Goal: Task Accomplishment & Management: Manage account settings

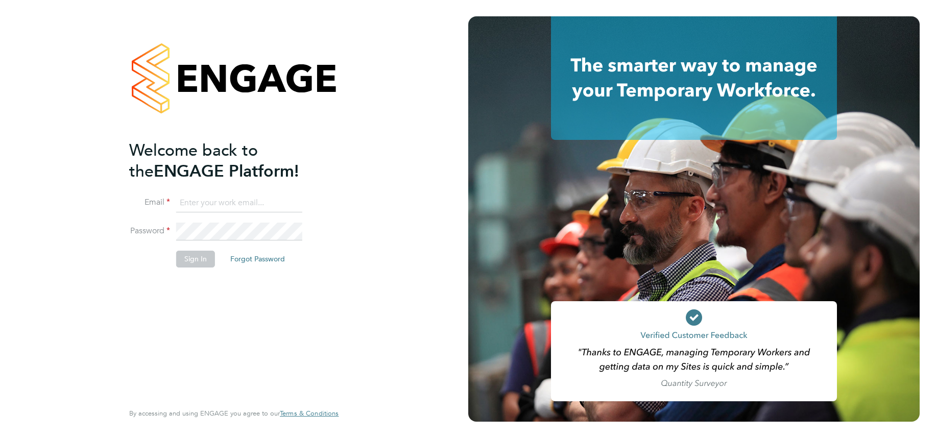
click at [205, 204] on input at bounding box center [239, 203] width 126 height 18
click at [204, 204] on input at bounding box center [239, 203] width 126 height 18
type input "support@engagelabs.io"
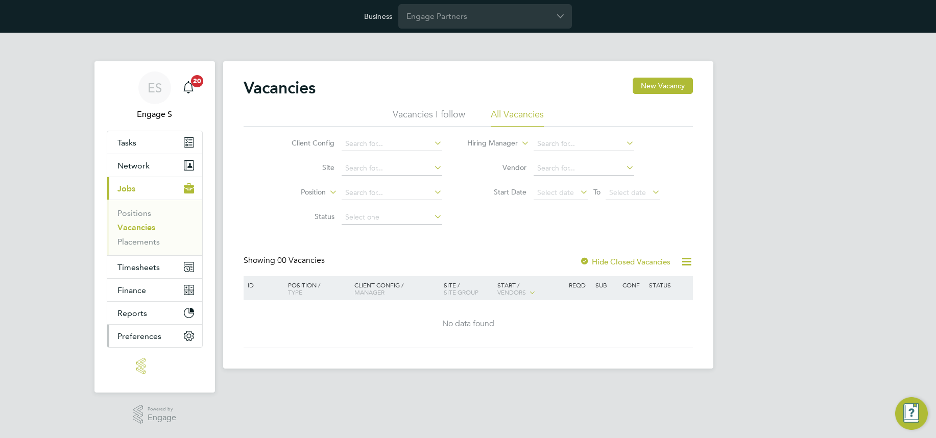
click at [138, 332] on span "Preferences" at bounding box center [139, 336] width 44 height 10
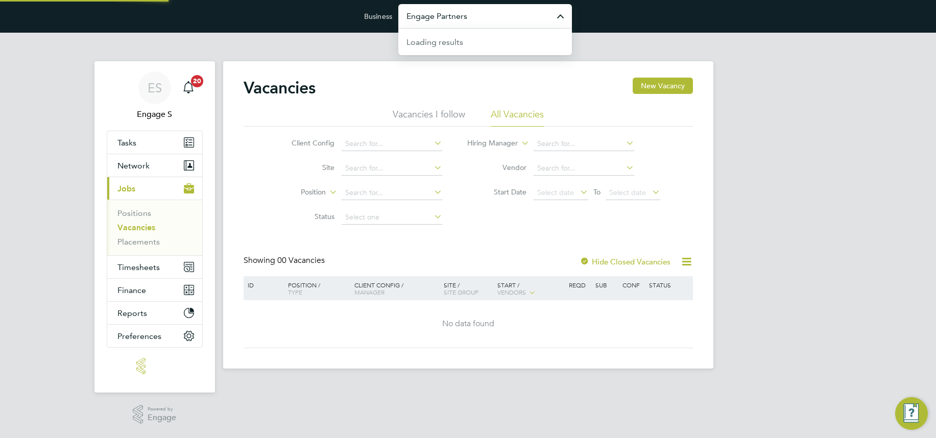
click at [487, 10] on input "Engage Partners" at bounding box center [485, 16] width 174 height 24
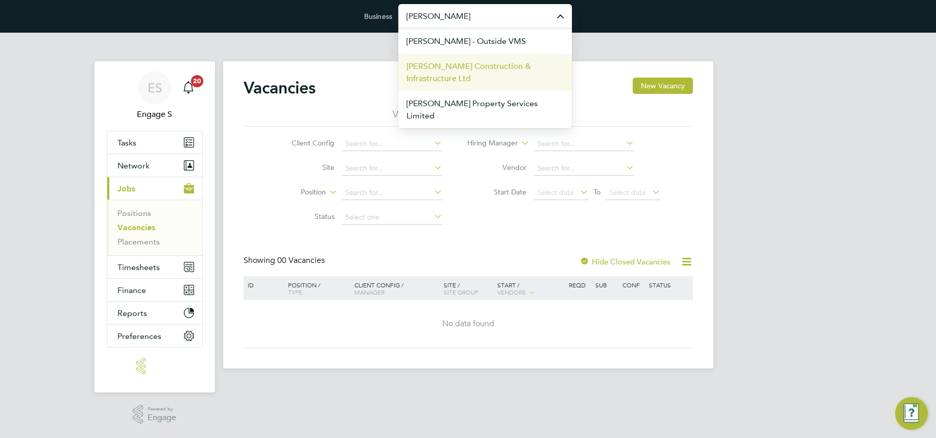
click at [462, 72] on span "[PERSON_NAME] Construction & Infrastructure Ltd" at bounding box center [484, 72] width 157 height 25
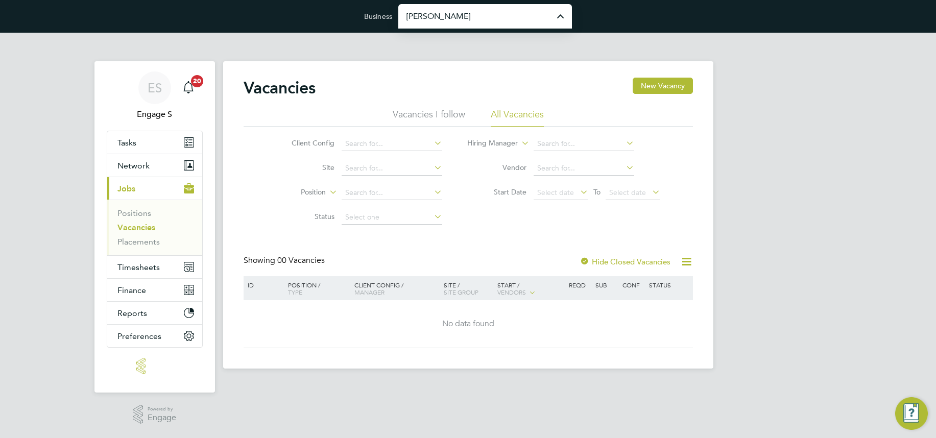
type input "[PERSON_NAME] Construction & Infrastructure Ltd"
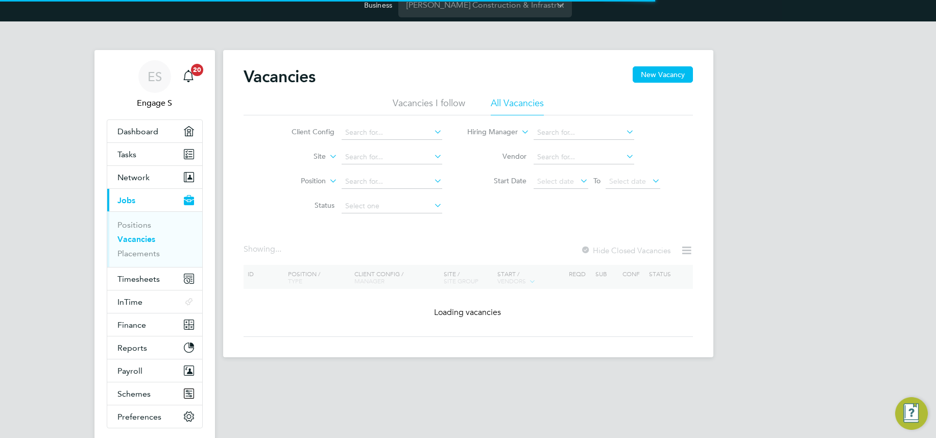
scroll to position [88, 0]
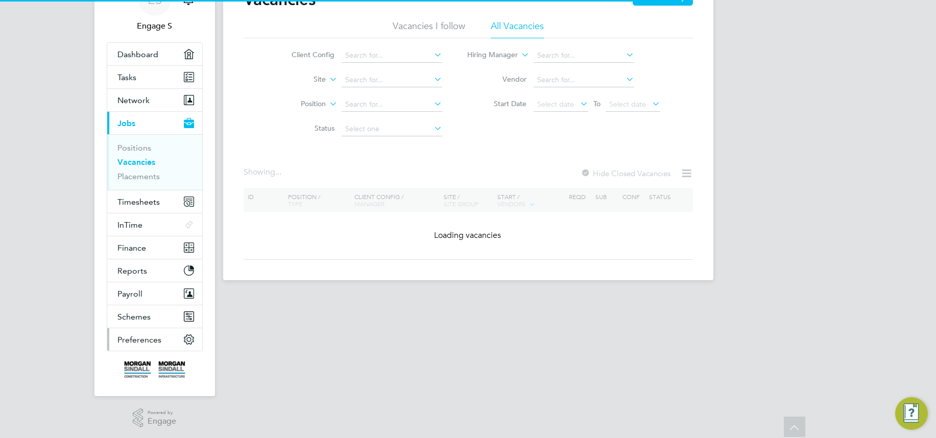
click at [136, 339] on span "Preferences" at bounding box center [139, 340] width 44 height 10
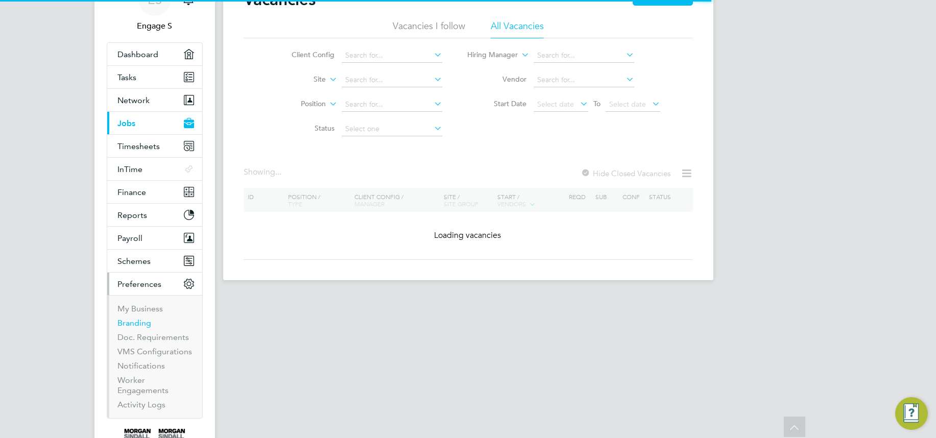
click at [129, 323] on link "Branding" at bounding box center [134, 323] width 34 height 10
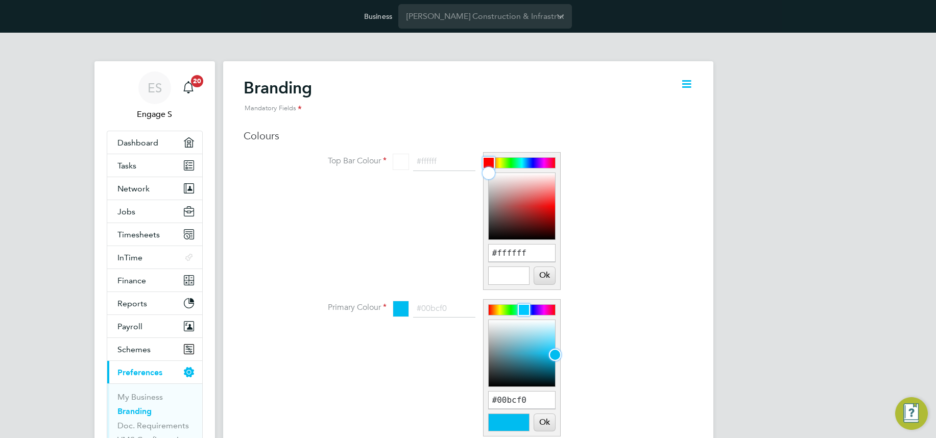
click at [686, 83] on icon at bounding box center [686, 84] width 13 height 13
click at [547, 97] on h2 "Branding Mandatory Fields" at bounding box center [458, 98] width 429 height 41
click at [514, 192] on div at bounding box center [522, 206] width 66 height 66
type input "#b67b7b"
click at [508, 200] on div at bounding box center [522, 206] width 66 height 66
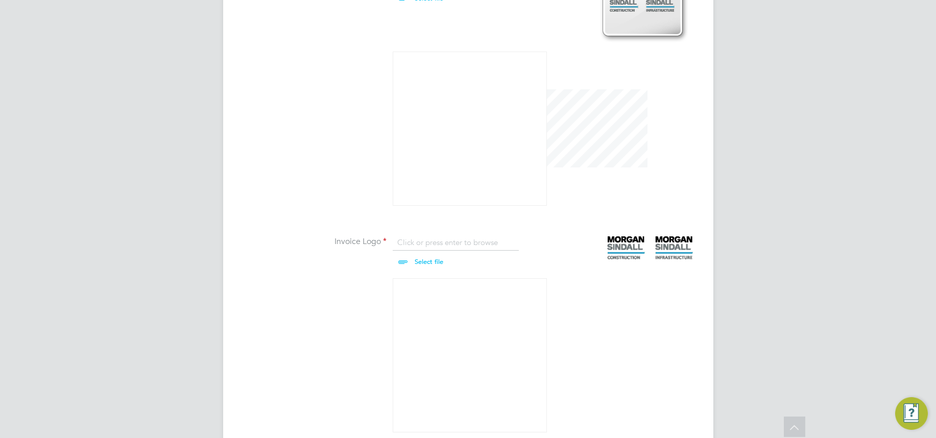
scroll to position [855, 0]
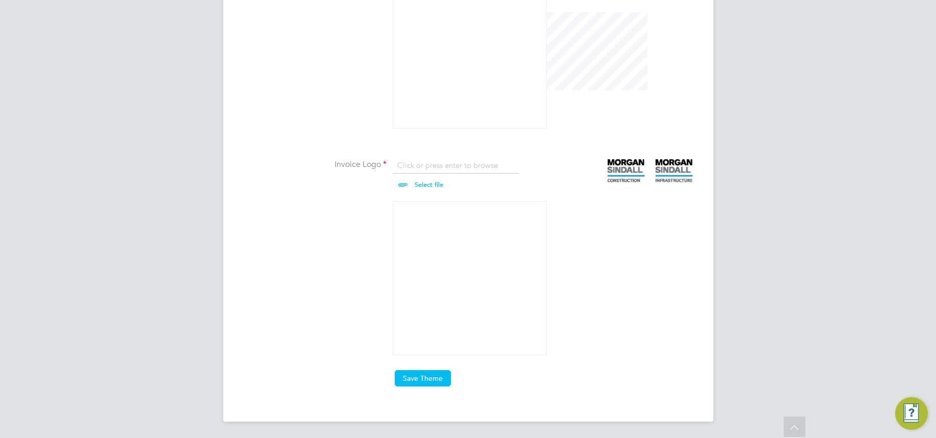
click at [421, 379] on button "Save Theme" at bounding box center [423, 378] width 56 height 16
